Goal: Information Seeking & Learning: Compare options

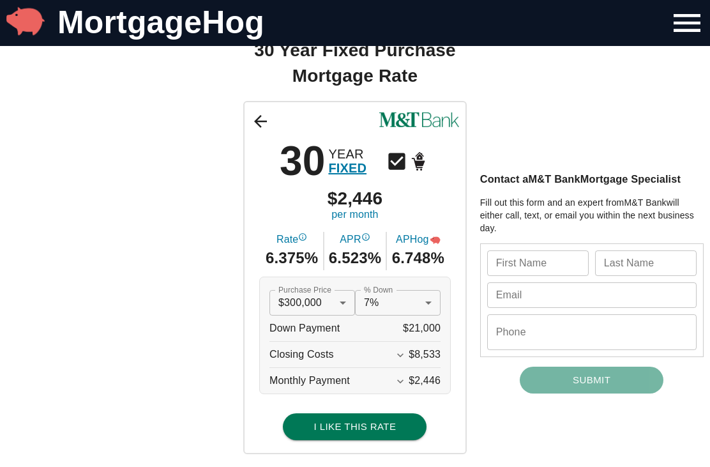
scroll to position [45, 0]
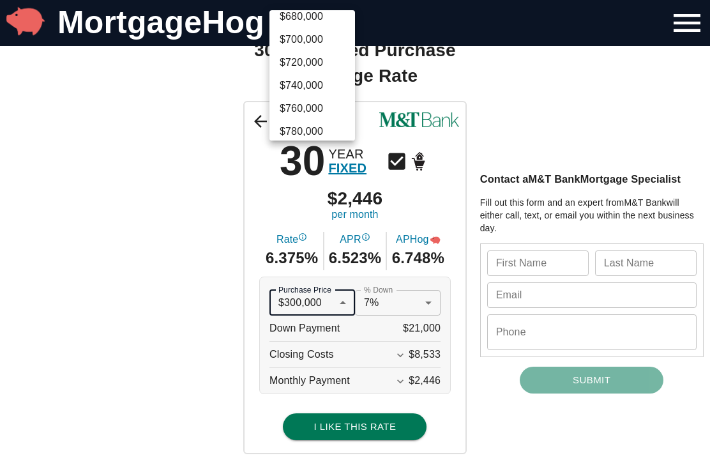
scroll to position [2134, 0]
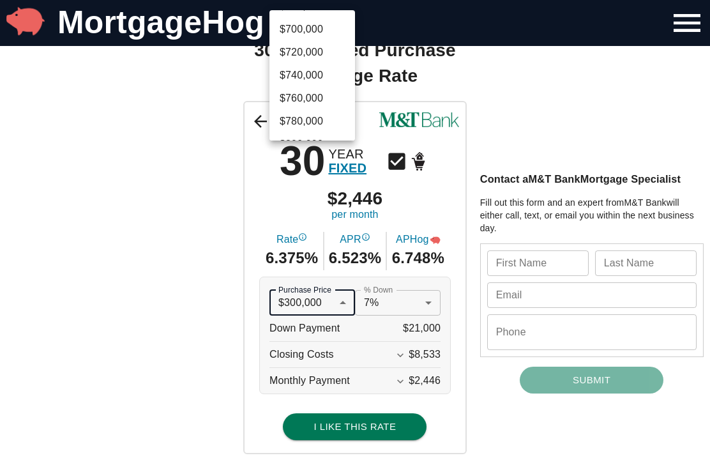
click at [317, 74] on li "$740,000" at bounding box center [312, 75] width 86 height 23
type input "740000"
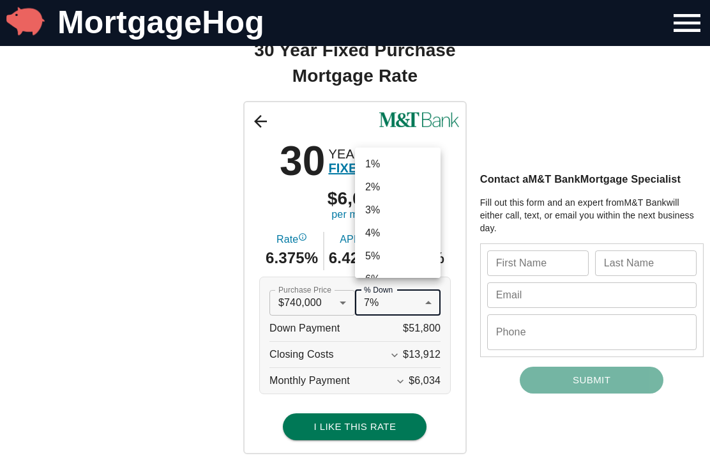
scroll to position [89, 0]
click at [492, 449] on div at bounding box center [355, 233] width 710 height 467
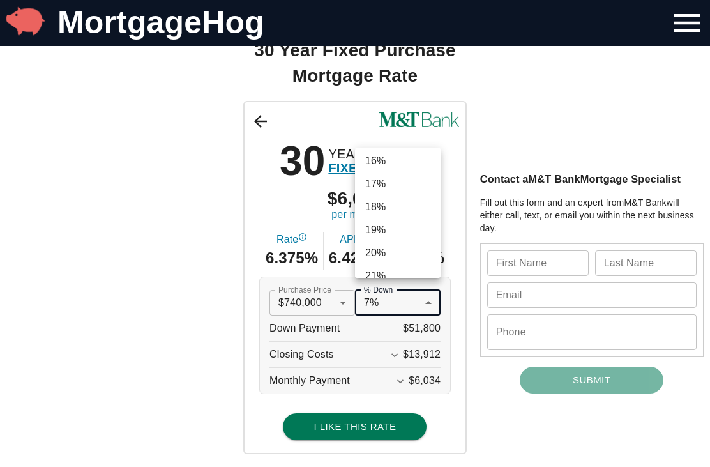
scroll to position [361, 0]
click at [389, 246] on li "20%" at bounding box center [398, 239] width 86 height 23
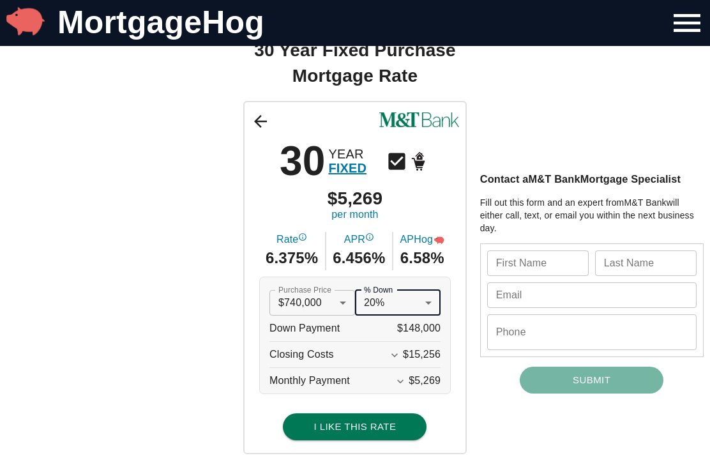
click at [426, 355] on span "$15,256" at bounding box center [422, 353] width 38 height 11
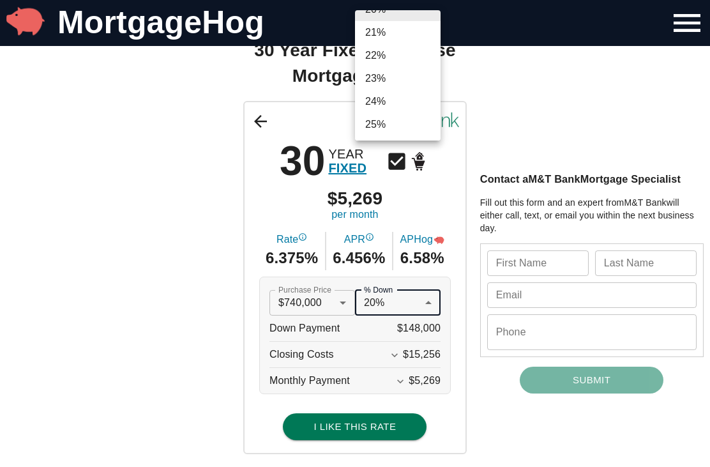
scroll to position [453, 0]
click at [390, 124] on li "25%" at bounding box center [398, 125] width 86 height 23
type input "0.25"
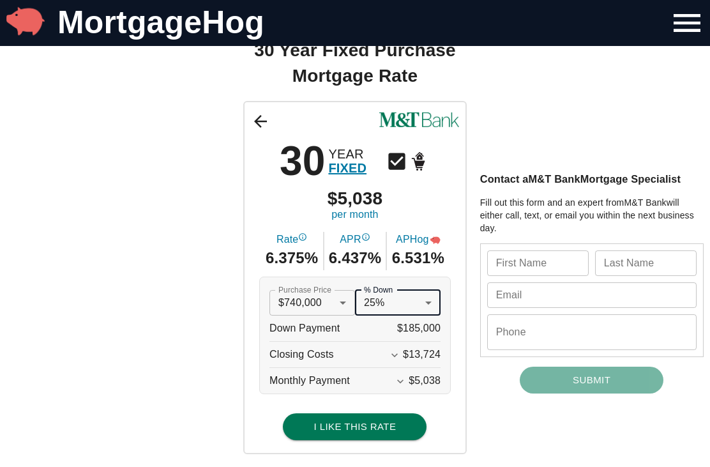
click at [530, 443] on div "30 YEAR FIXED $5,038 per month Rate 6.375% APR 6.437% APHog 6.531% Purchase Pri…" at bounding box center [355, 277] width 710 height 353
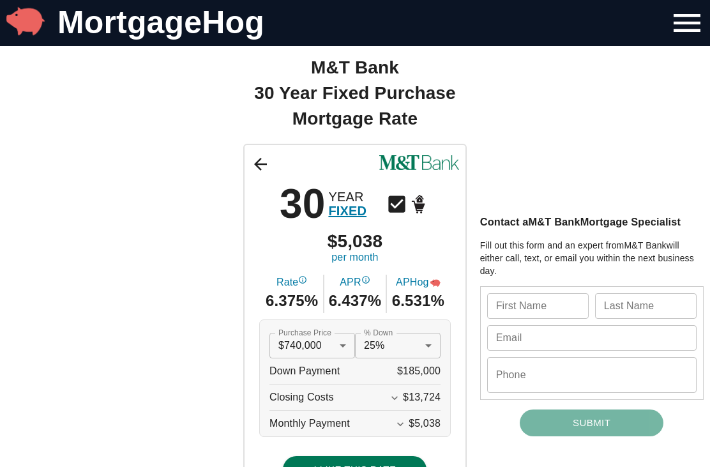
scroll to position [0, 0]
